Goal: Transaction & Acquisition: Purchase product/service

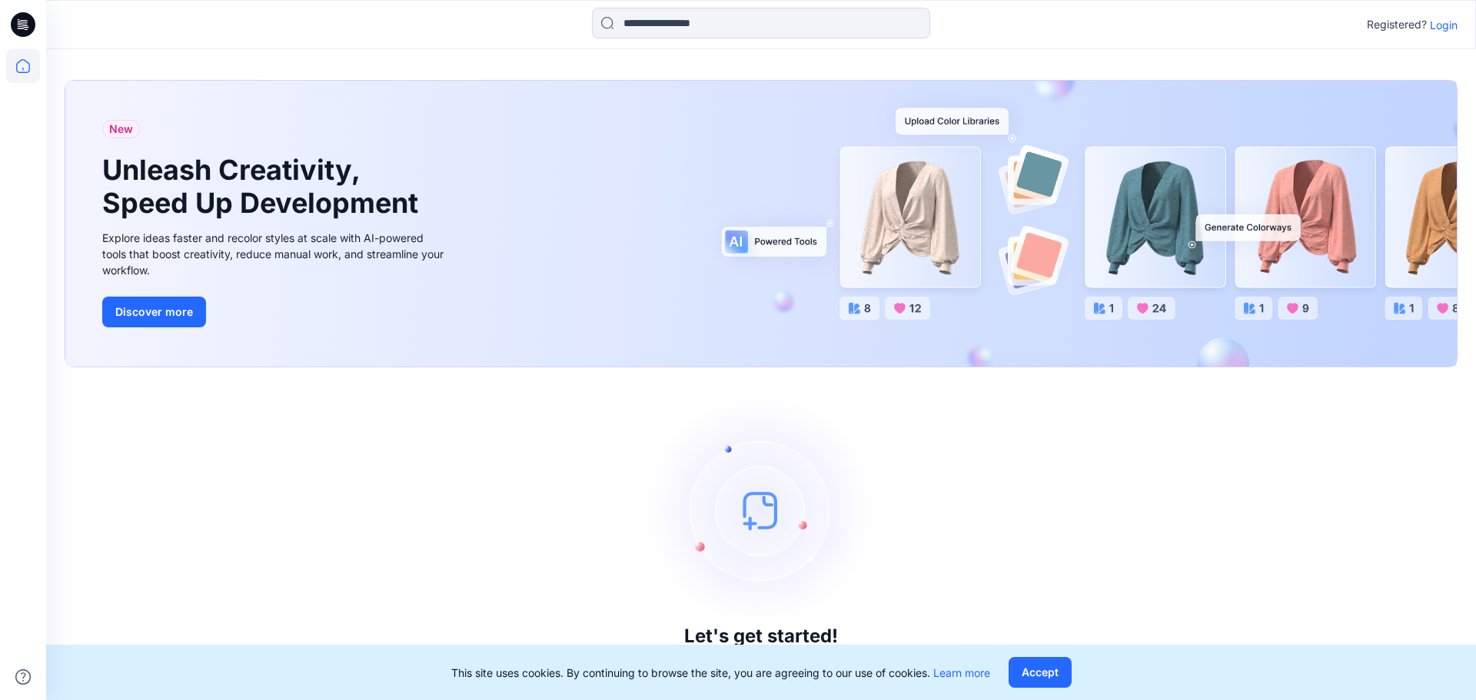
click at [15, 24] on icon at bounding box center [23, 24] width 25 height 25
click at [1457, 30] on p "Login" at bounding box center [1444, 25] width 28 height 16
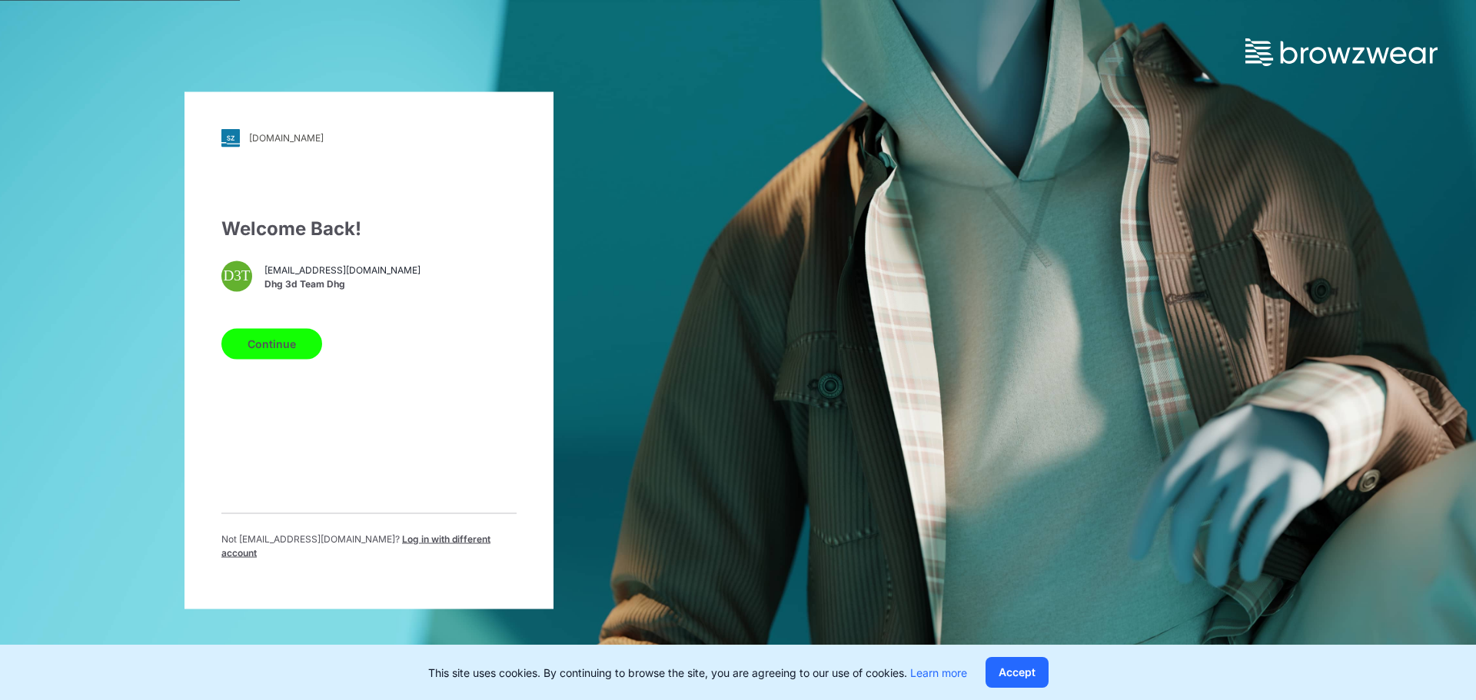
click at [265, 356] on button "Continue" at bounding box center [271, 343] width 101 height 31
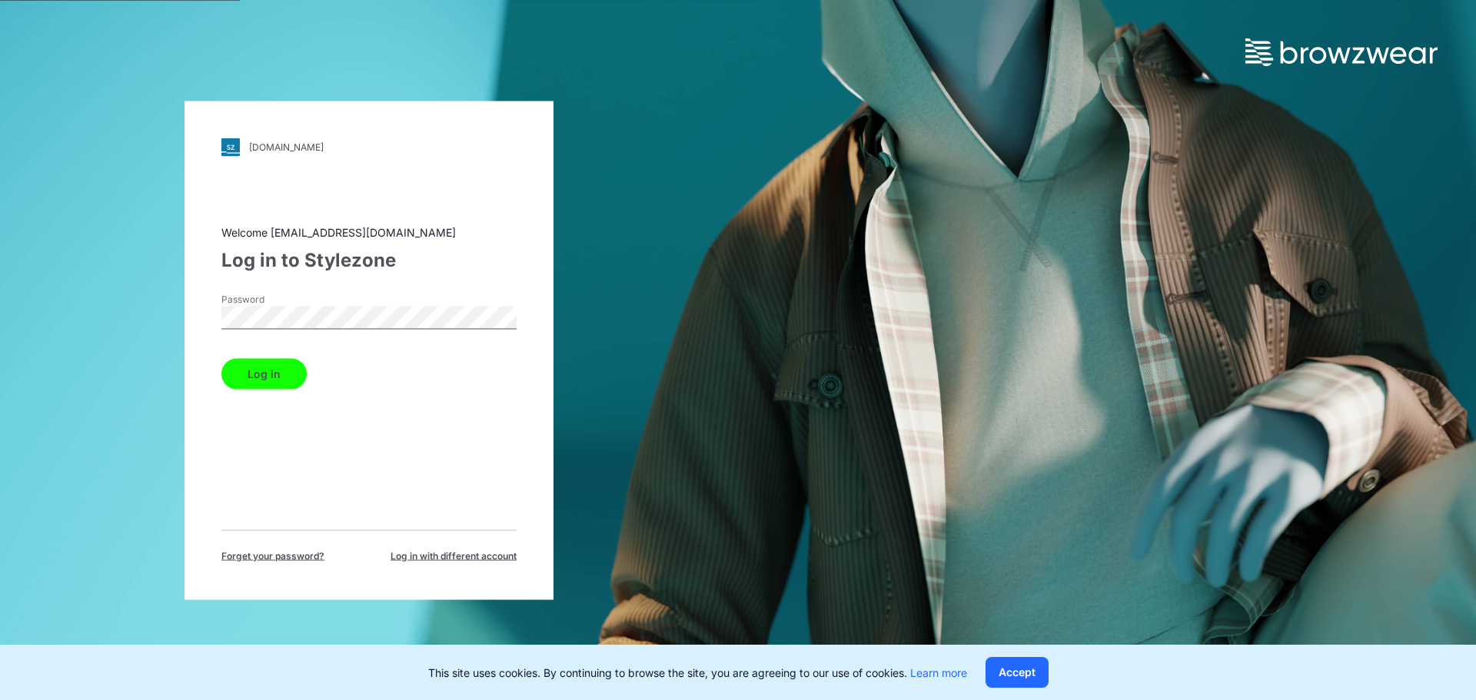
click at [279, 381] on button "Log in" at bounding box center [263, 373] width 85 height 31
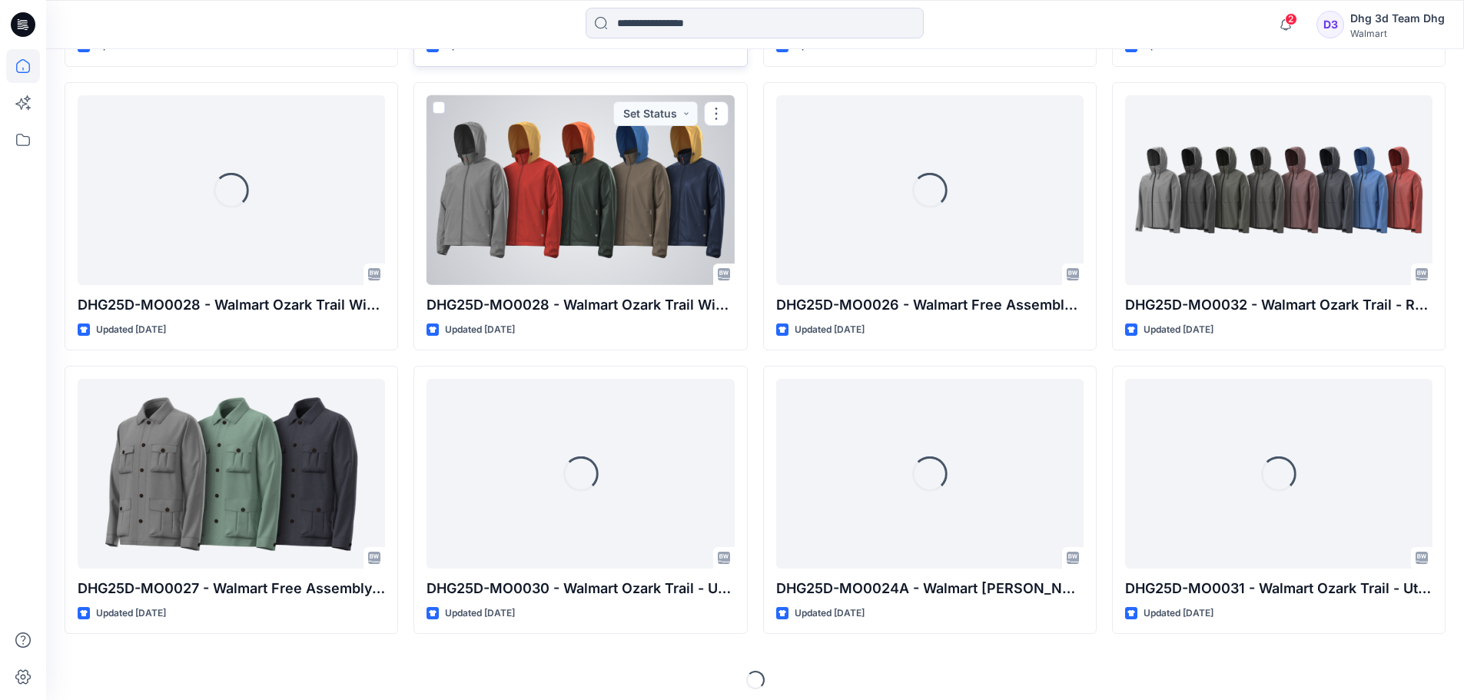
scroll to position [1587, 0]
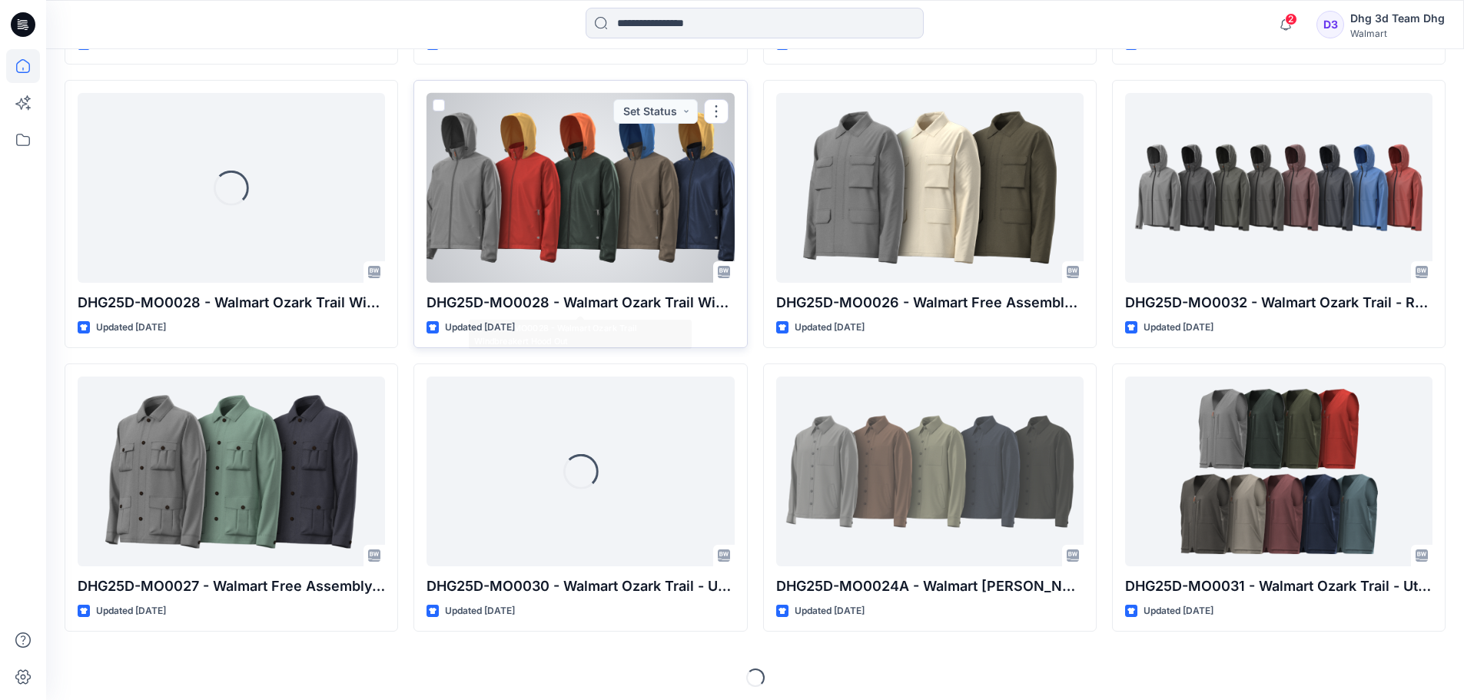
click at [613, 241] on div at bounding box center [580, 188] width 307 height 190
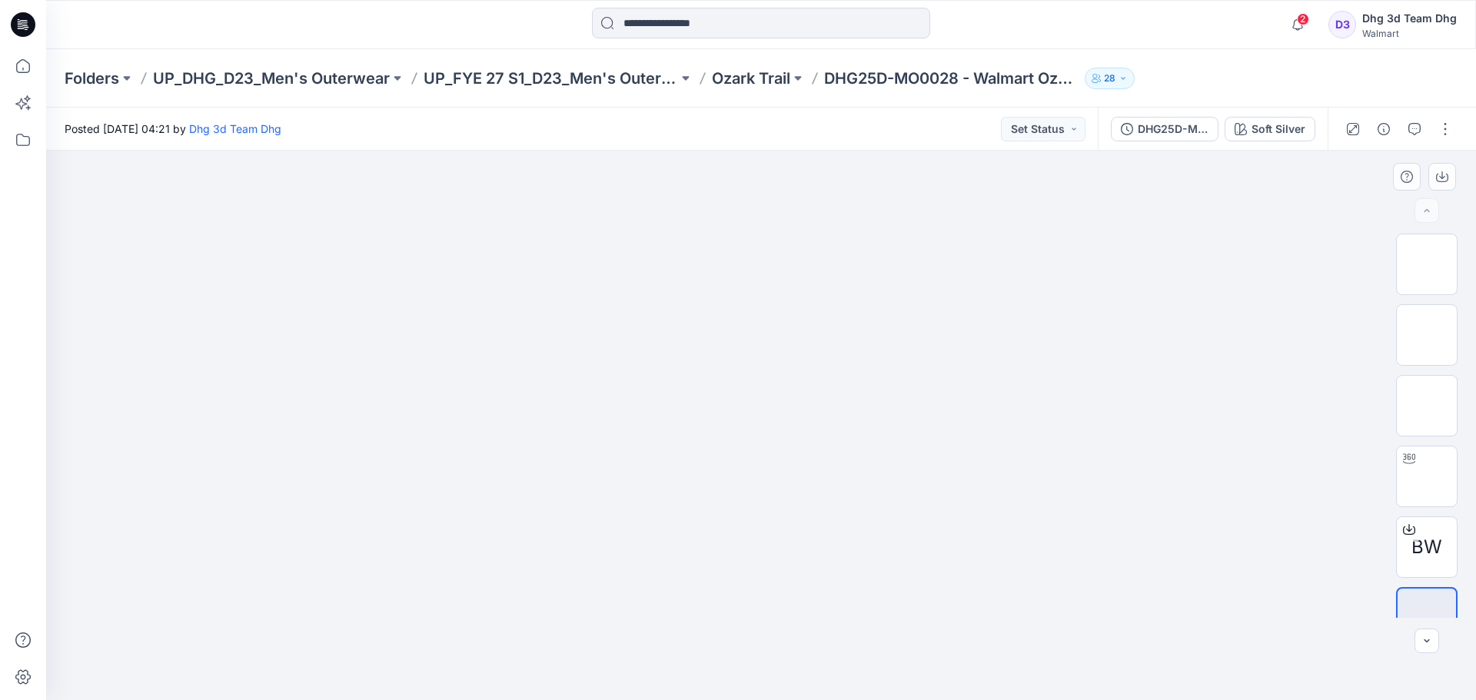
click at [816, 195] on img at bounding box center [761, 195] width 769 height 0
click at [1427, 335] on img at bounding box center [1427, 335] width 0 height 0
drag, startPoint x: 775, startPoint y: 229, endPoint x: 810, endPoint y: 475, distance: 248.5
click at [810, 151] on img at bounding box center [760, 151] width 693 height 0
drag, startPoint x: 761, startPoint y: 235, endPoint x: 772, endPoint y: 328, distance: 93.6
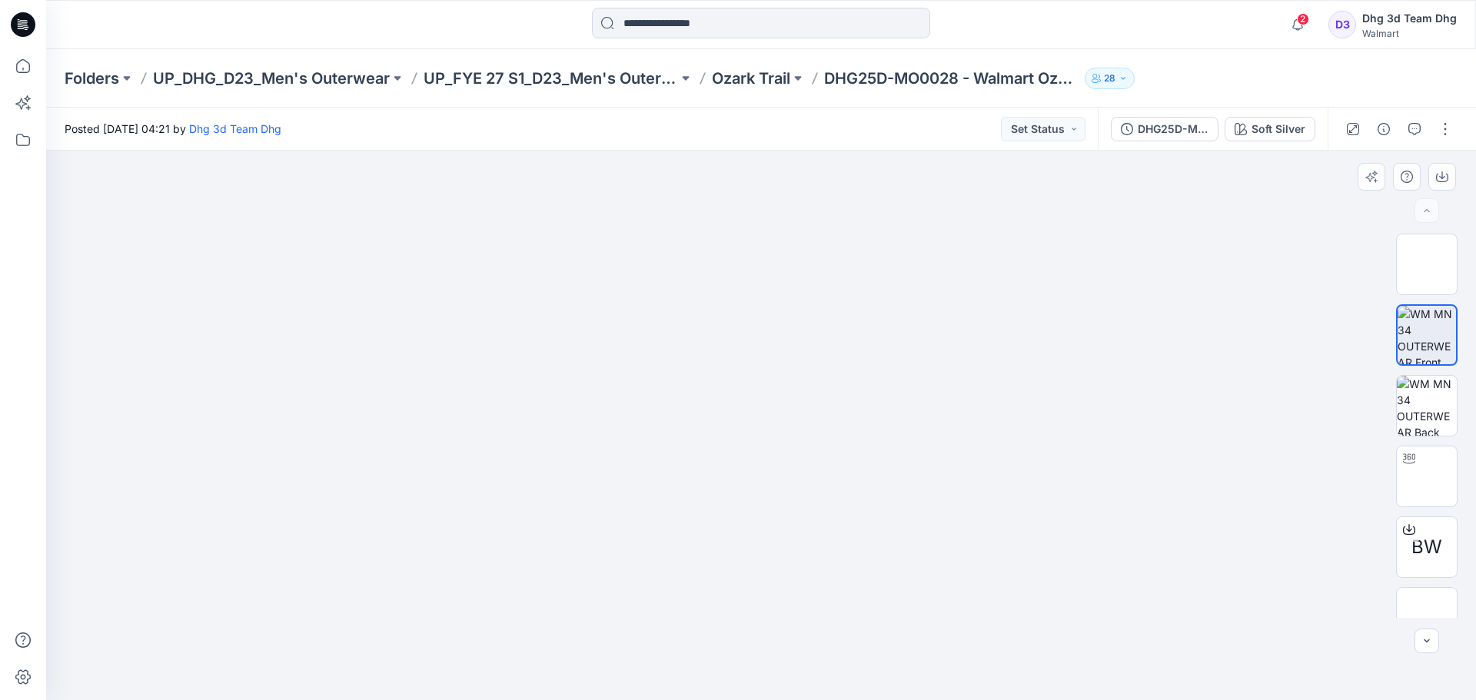
click at [772, 151] on img at bounding box center [761, 151] width 769 height 0
